Goal: Task Accomplishment & Management: Manage account settings

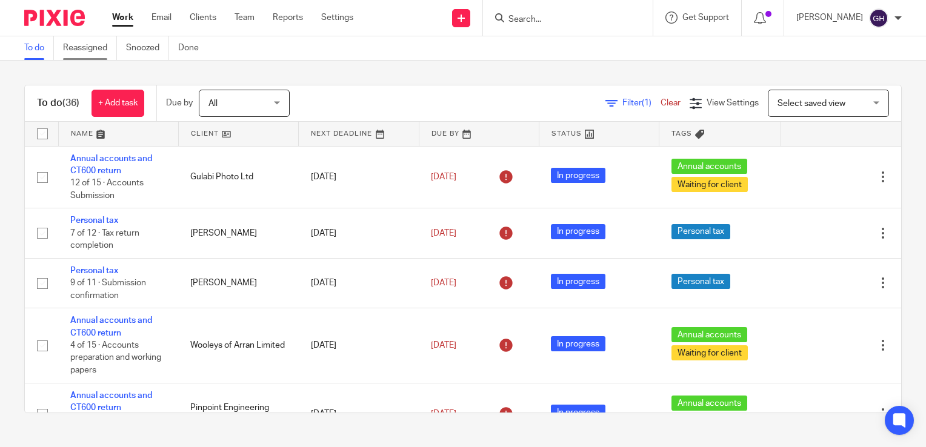
click at [86, 48] on link "Reassigned" at bounding box center [90, 48] width 54 height 24
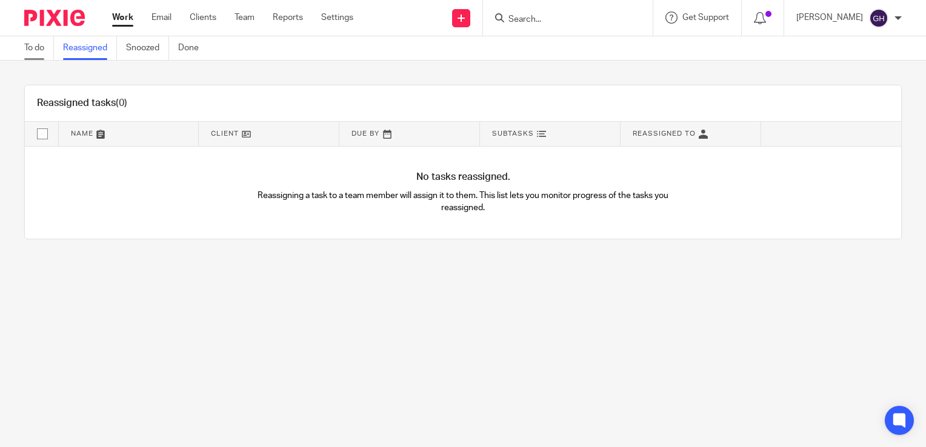
click at [31, 47] on link "To do" at bounding box center [39, 48] width 30 height 24
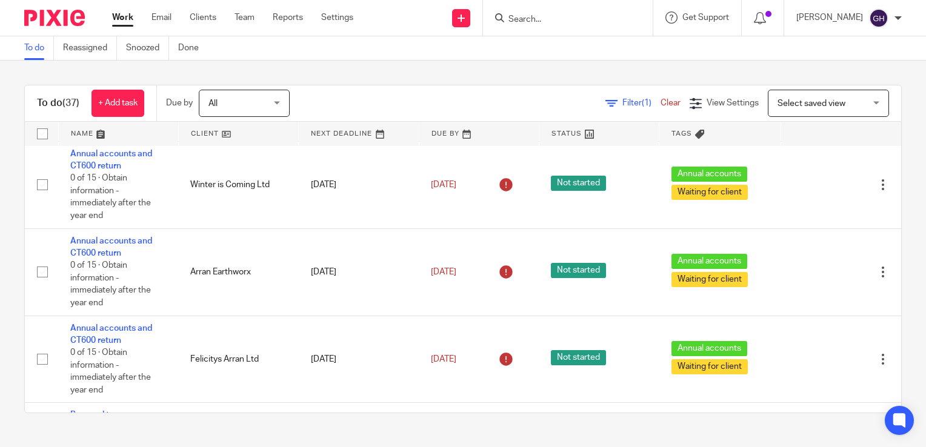
scroll to position [880, 0]
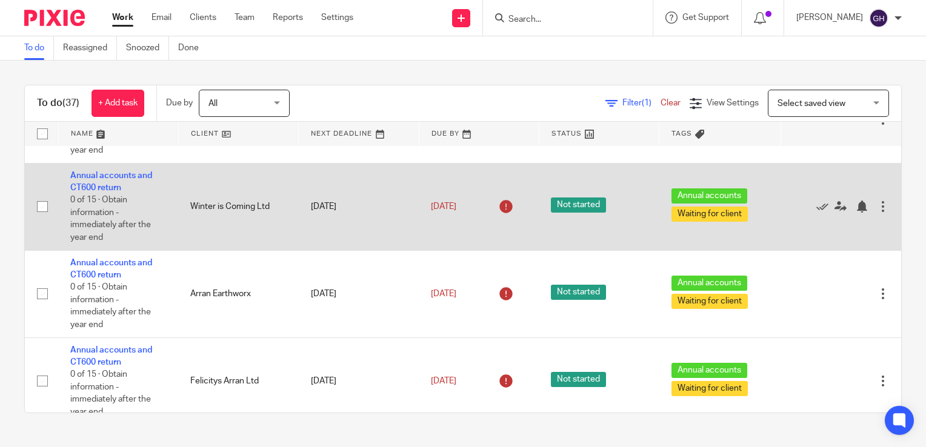
click at [91, 221] on td "Annual accounts and CT600 return 0 of 15 · Obtain information - immediately aft…" at bounding box center [118, 206] width 120 height 87
click at [98, 192] on link "Annual accounts and CT600 return" at bounding box center [111, 182] width 82 height 21
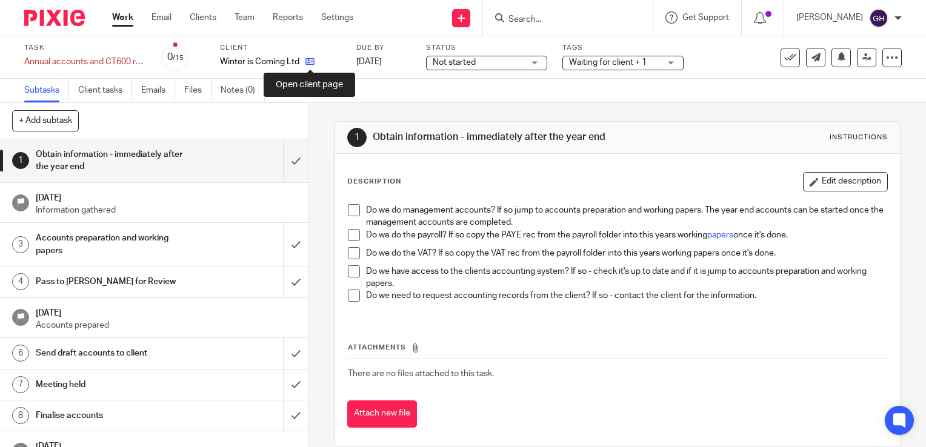
click at [313, 62] on icon at bounding box center [309, 61] width 9 height 9
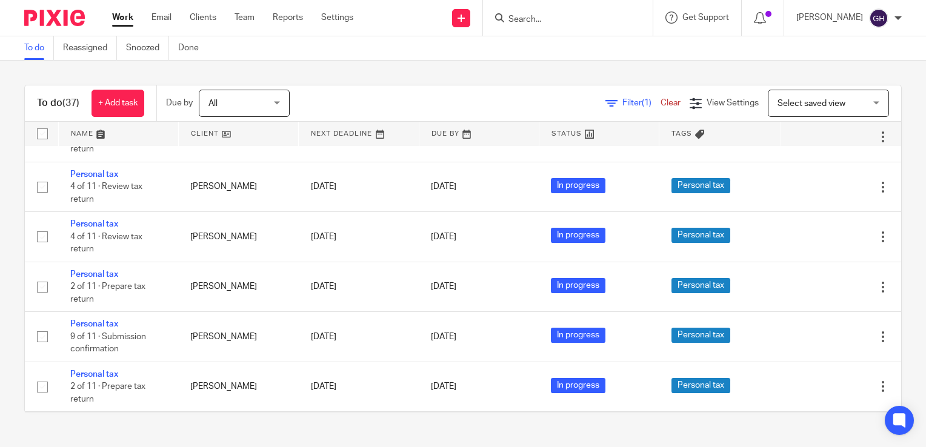
scroll to position [1297, 0]
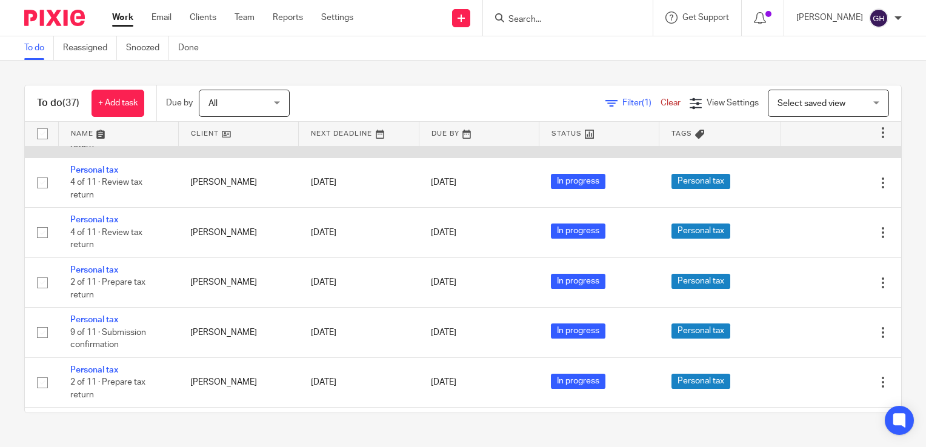
click at [107, 124] on link "Personal tax" at bounding box center [94, 120] width 48 height 8
